Goal: Check status: Check status

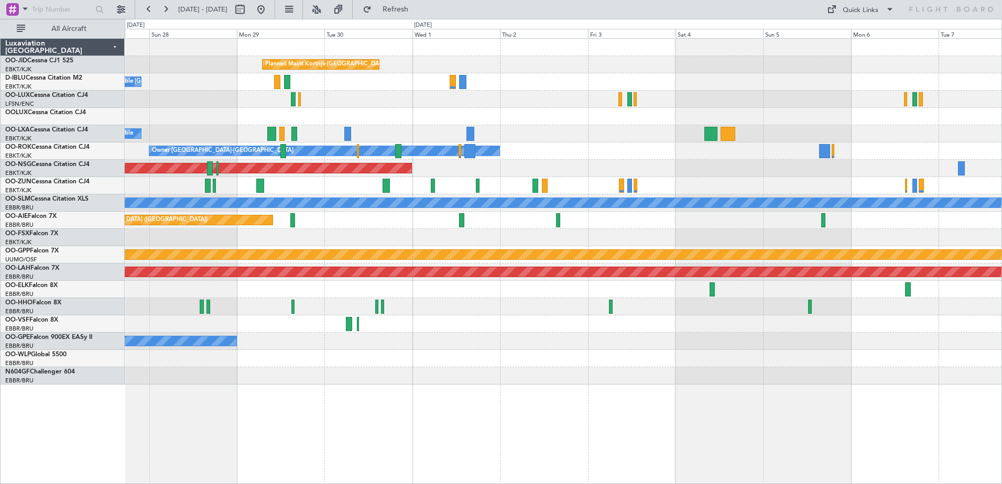
click at [390, 127] on div "Planned Maint Kortrijk-[GEOGRAPHIC_DATA] A/C Unavailable [GEOGRAPHIC_DATA]-[GEO…" at bounding box center [563, 212] width 877 height 346
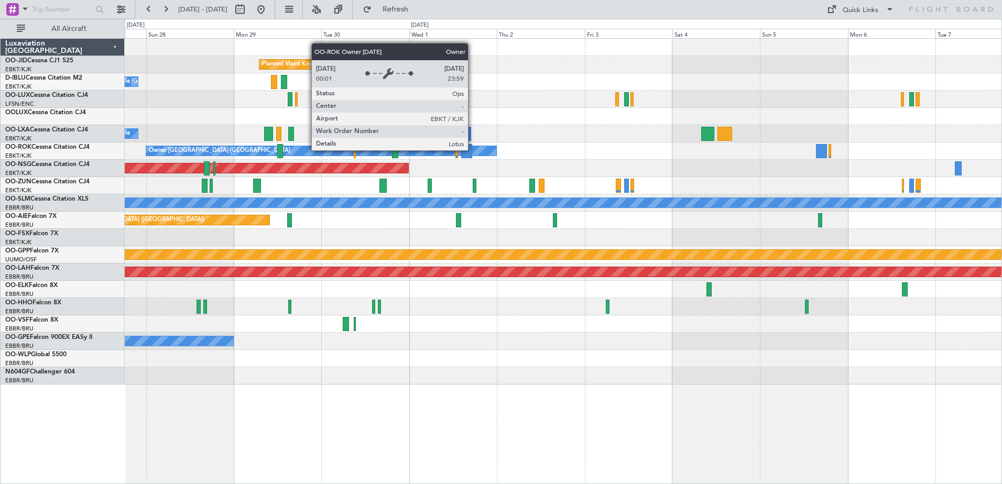
click at [470, 150] on div at bounding box center [466, 151] width 11 height 14
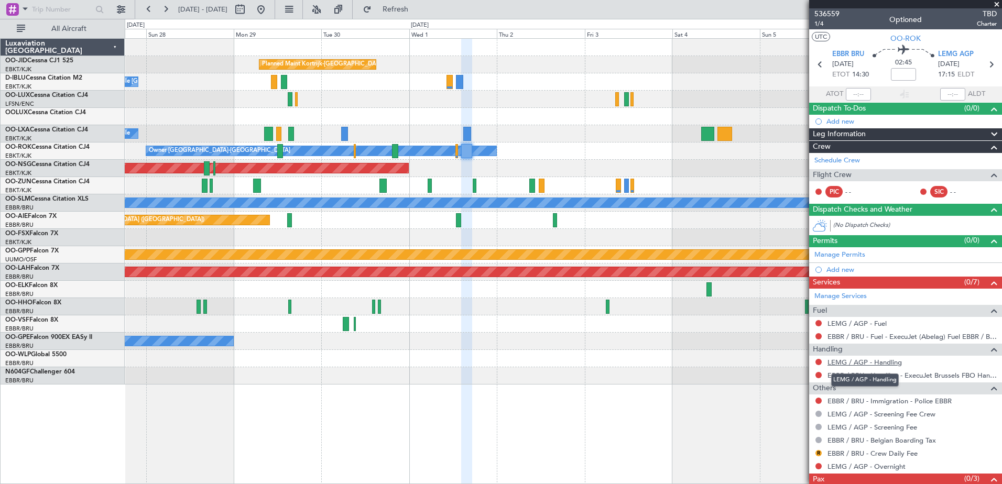
click at [876, 365] on link "LEMG / AGP - Handling" at bounding box center [865, 362] width 74 height 9
click at [861, 360] on link "LEMG / AGP - Handling" at bounding box center [865, 362] width 74 height 9
click at [827, 349] on span "Handling" at bounding box center [828, 350] width 30 height 12
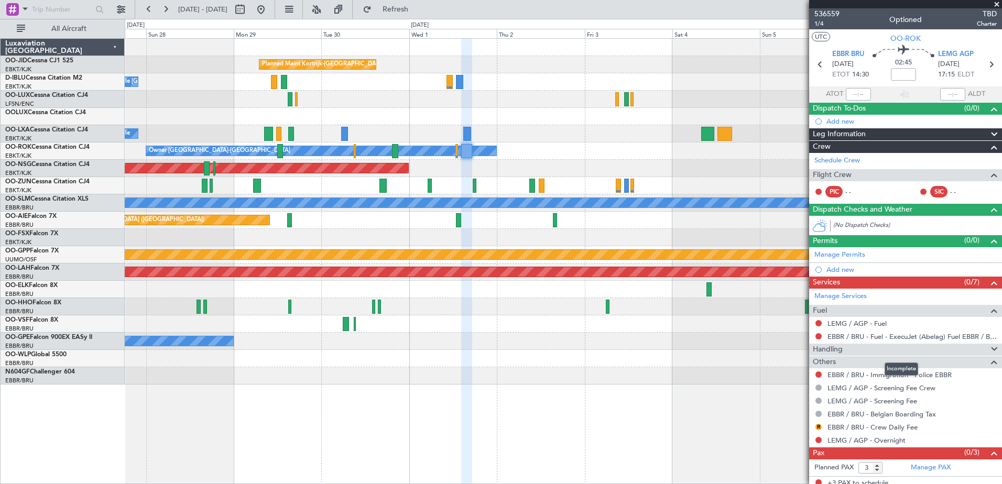
click at [827, 349] on span "Handling" at bounding box center [828, 350] width 30 height 12
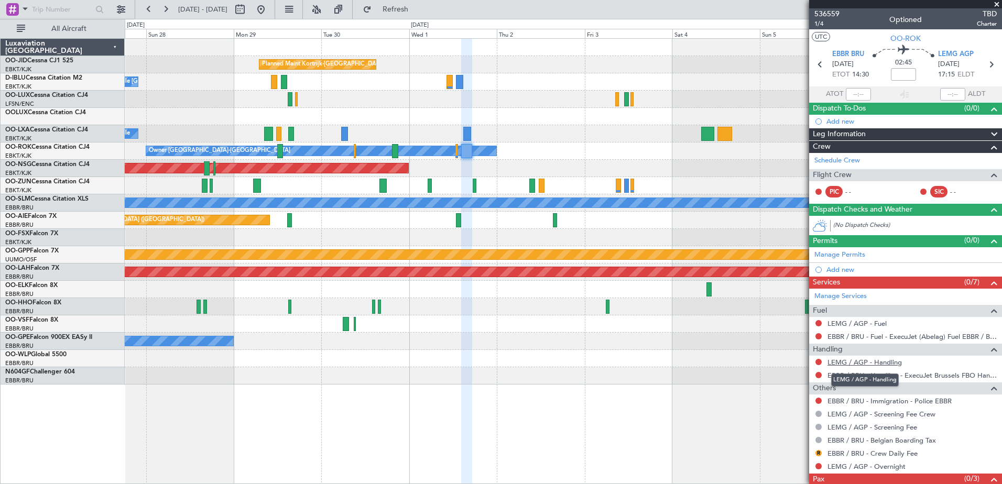
click at [841, 361] on link "LEMG / AGP - Handling" at bounding box center [865, 362] width 74 height 9
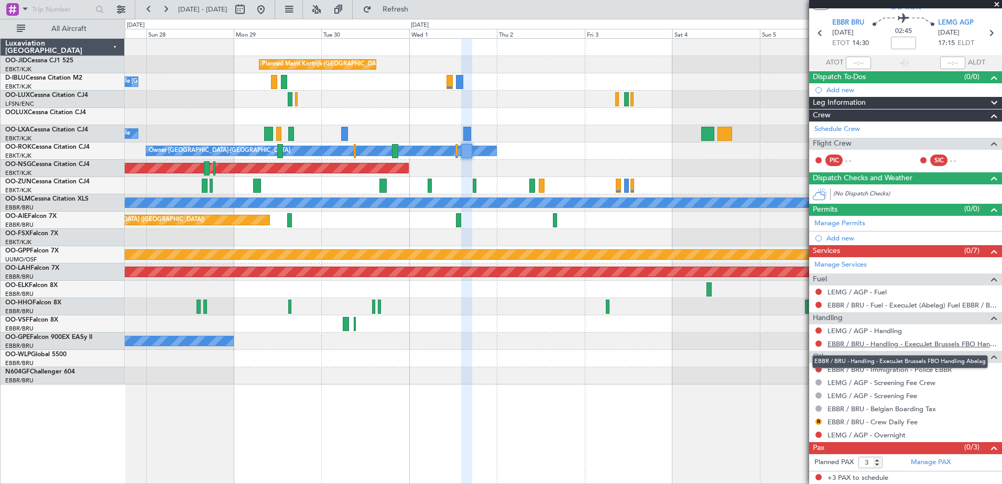
click at [832, 345] on link "EBBR / BRU - Handling - ExecuJet Brussels FBO Handling Abelag" at bounding box center [912, 344] width 169 height 9
click at [850, 249] on div "Services (0/7)" at bounding box center [905, 251] width 193 height 12
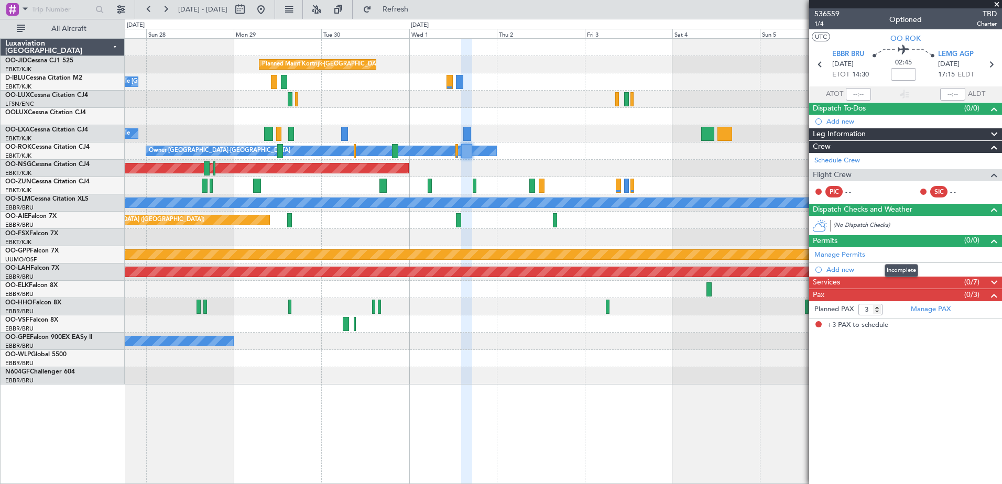
scroll to position [0, 0]
click at [839, 280] on span "Services" at bounding box center [826, 283] width 27 height 12
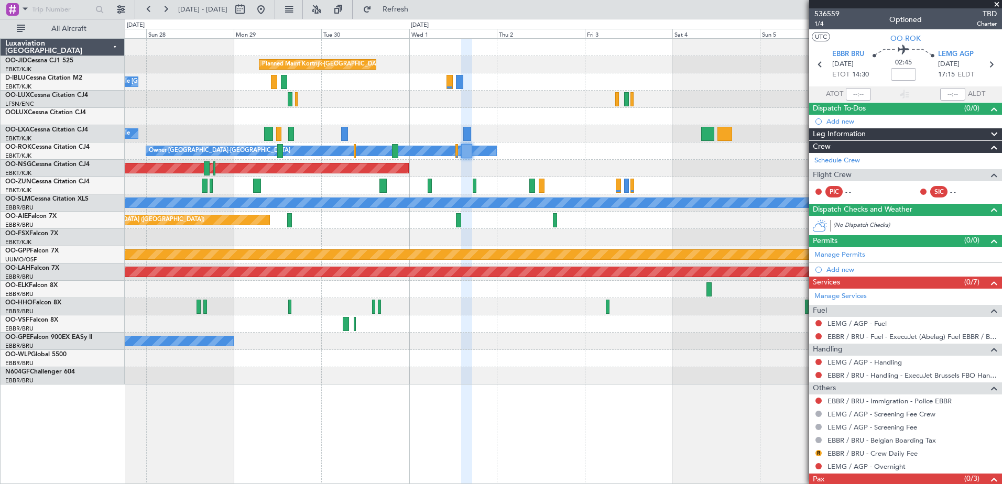
click at [494, 343] on div "No Crew [GEOGRAPHIC_DATA] ([GEOGRAPHIC_DATA] National) Planned Maint [GEOGRAPHI…" at bounding box center [563, 341] width 877 height 17
click at [146, 4] on button at bounding box center [148, 9] width 17 height 17
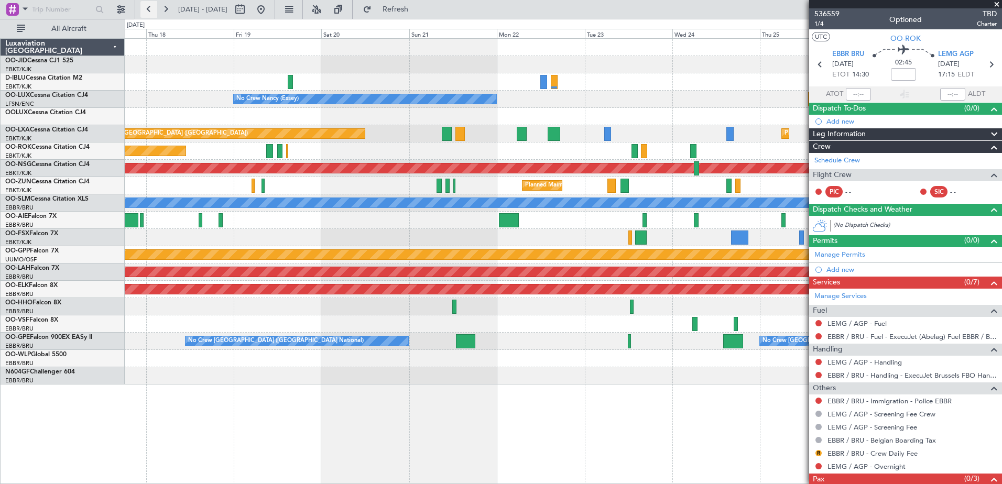
click at [146, 4] on button at bounding box center [148, 9] width 17 height 17
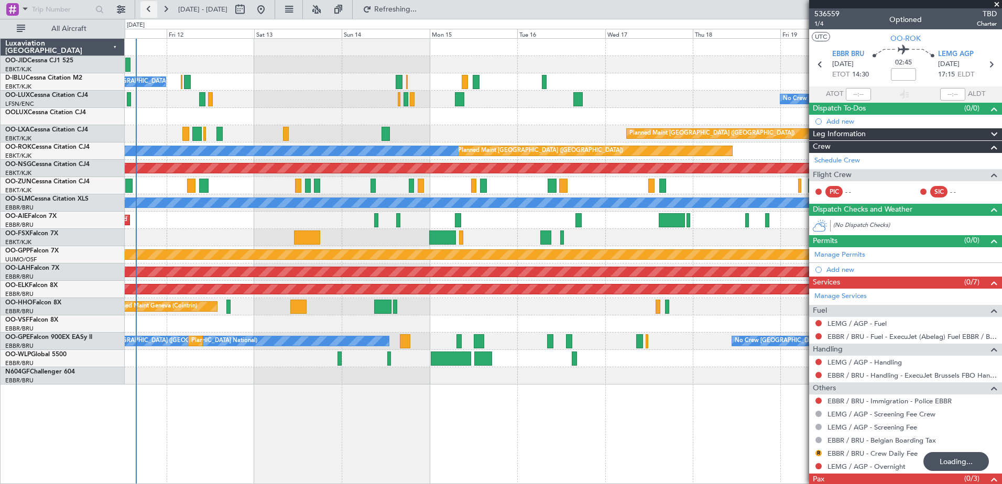
click at [146, 4] on button at bounding box center [148, 9] width 17 height 17
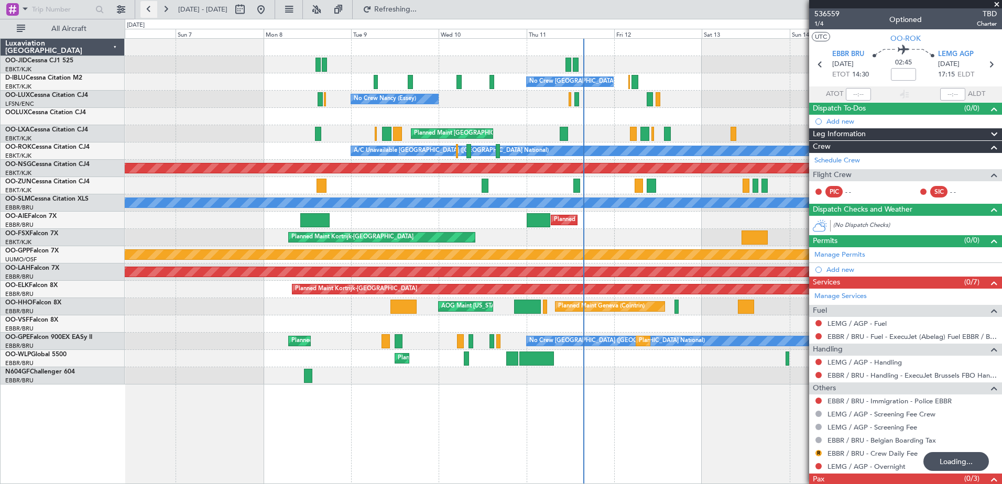
click at [146, 4] on button at bounding box center [148, 9] width 17 height 17
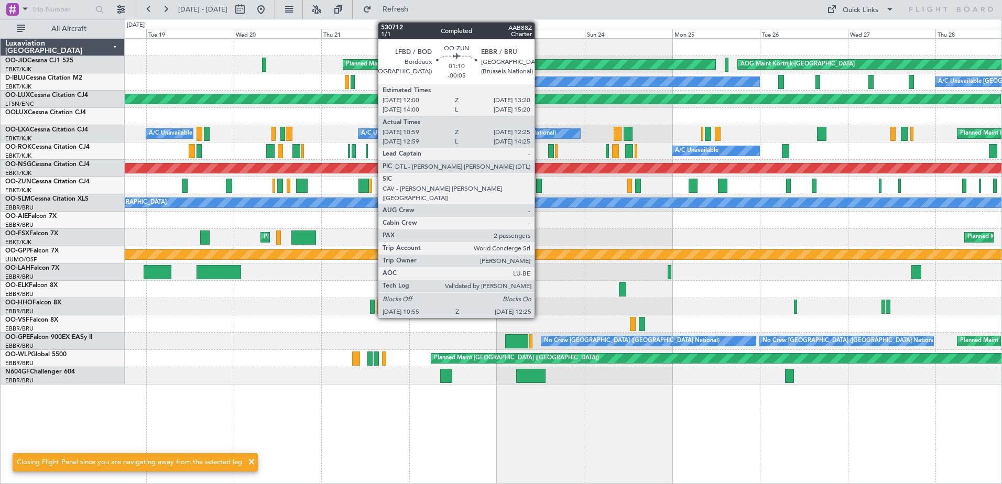
click at [539, 184] on div at bounding box center [539, 186] width 6 height 14
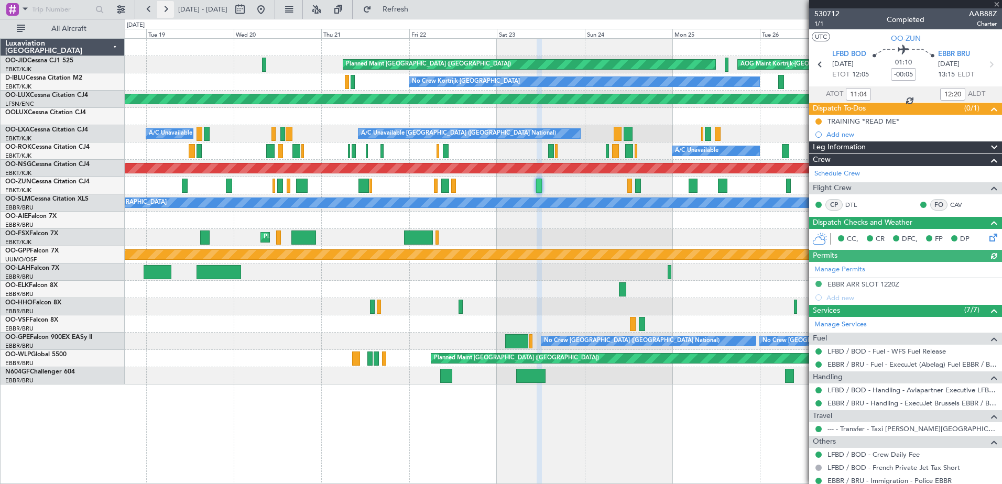
click at [169, 13] on button at bounding box center [165, 9] width 17 height 17
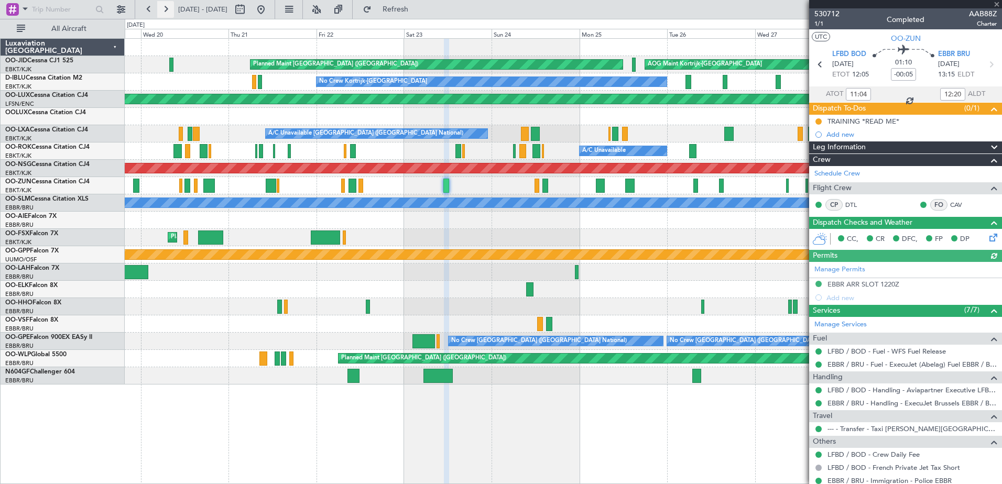
click at [169, 13] on button at bounding box center [165, 9] width 17 height 17
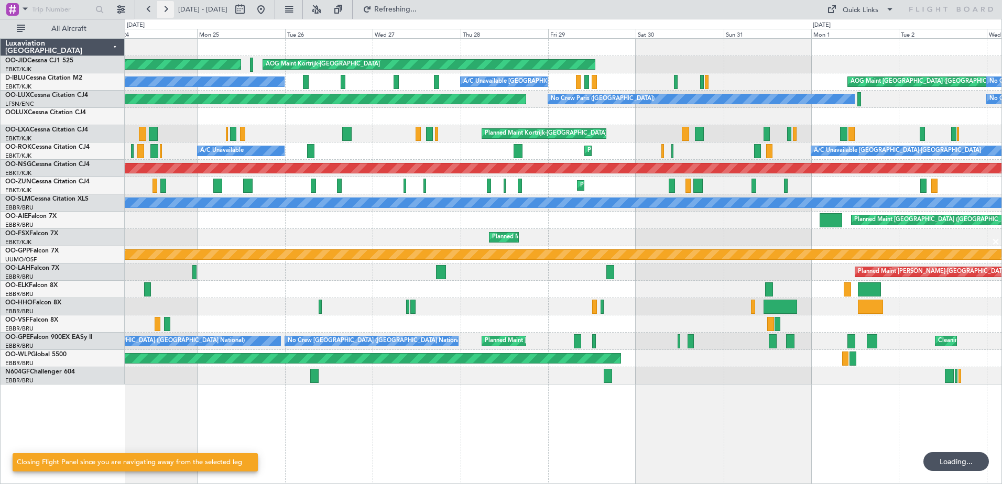
click at [169, 13] on button at bounding box center [165, 9] width 17 height 17
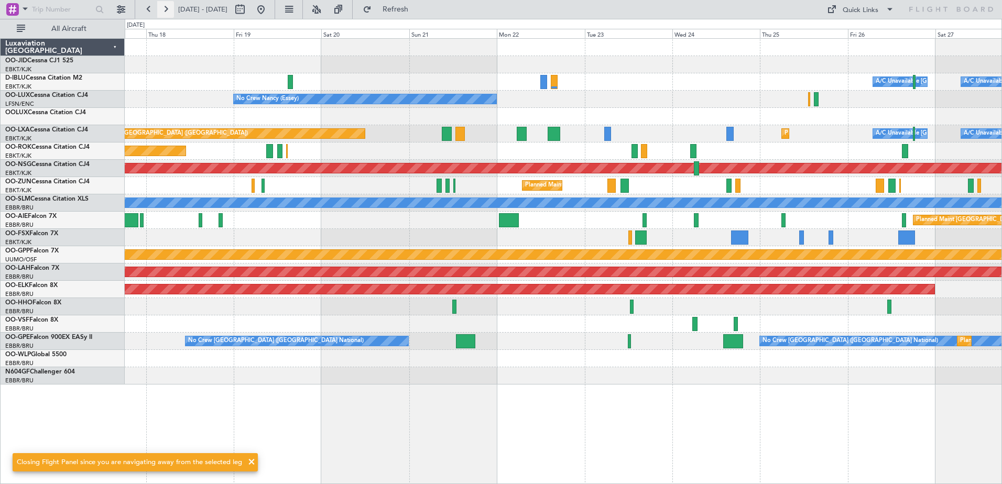
click at [169, 13] on button at bounding box center [165, 9] width 17 height 17
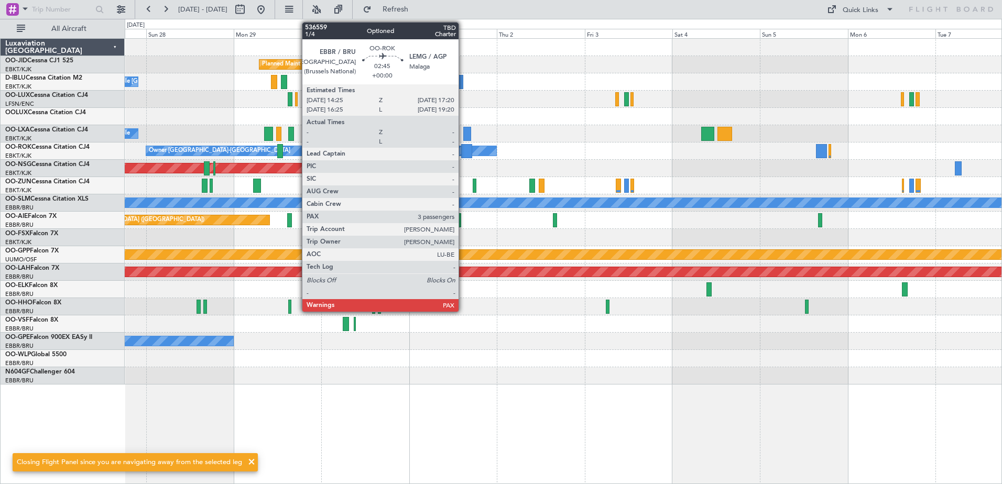
click at [463, 148] on div at bounding box center [466, 151] width 11 height 14
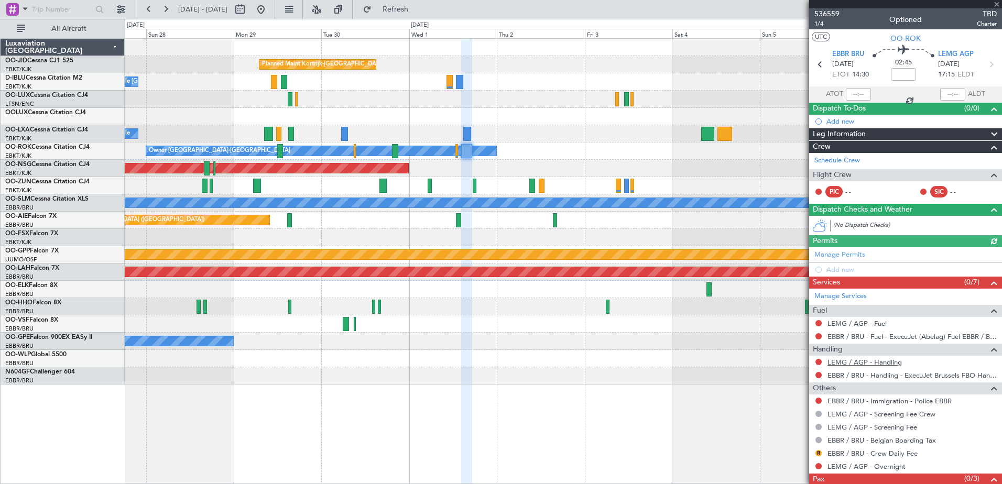
click at [859, 363] on link "LEMG / AGP - Handling" at bounding box center [865, 362] width 74 height 9
click at [399, 12] on button "Refresh" at bounding box center [389, 9] width 63 height 17
